Goal: Check status

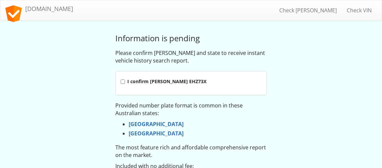
click at [127, 82] on label "I confirm rego EHZ73X" at bounding box center [190, 83] width 151 height 24
click at [125, 82] on input "I confirm rego EHZ73X" at bounding box center [123, 81] width 4 height 4
checkbox input "true"
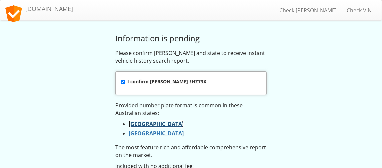
click at [149, 123] on link "New South Wales" at bounding box center [156, 123] width 55 height 7
